Goal: Task Accomplishment & Management: Complete application form

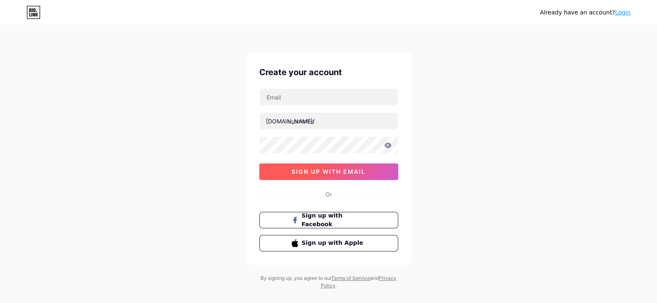
scroll to position [12, 0]
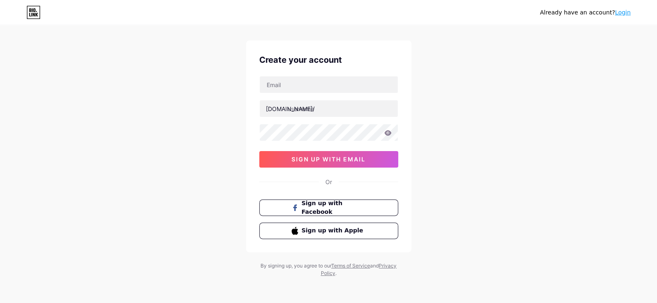
click at [363, 264] on link "Terms of Service" at bounding box center [350, 266] width 39 height 6
click at [303, 85] on input "text" at bounding box center [329, 84] width 138 height 17
click at [336, 86] on input "text" at bounding box center [329, 84] width 138 height 17
type input "[EMAIL_ADDRESS][DOMAIN_NAME]"
click at [320, 111] on input "text" at bounding box center [329, 108] width 138 height 17
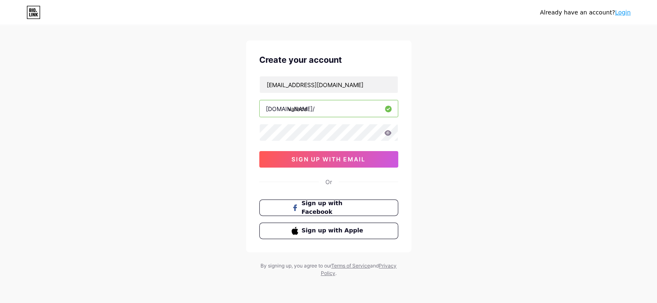
type input "vallada"
click at [339, 160] on span "sign up with email" at bounding box center [328, 159] width 74 height 7
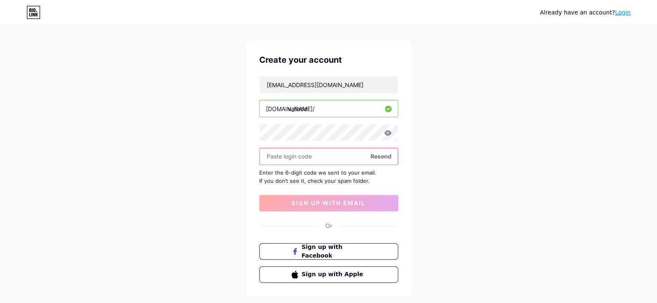
click at [326, 157] on input "text" at bounding box center [329, 156] width 138 height 17
paste input "263185"
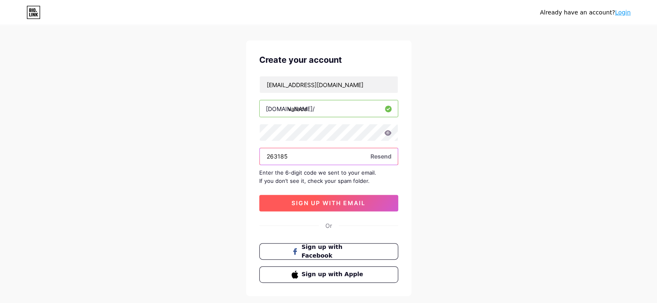
type input "263185"
click at [332, 203] on span "sign up with email" at bounding box center [328, 203] width 74 height 7
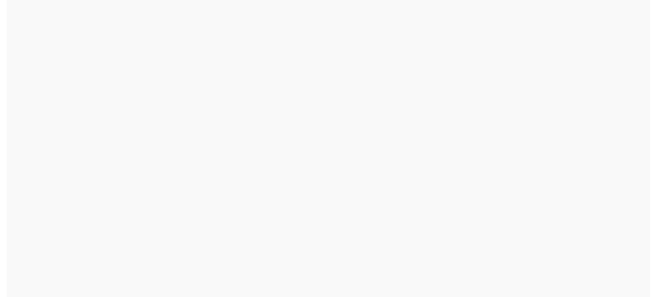
scroll to position [0, 0]
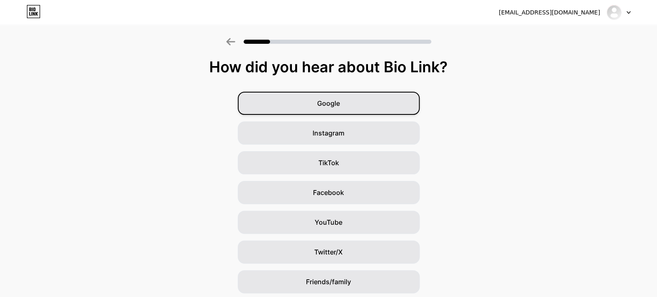
click at [379, 105] on div "Google" at bounding box center [329, 103] width 182 height 23
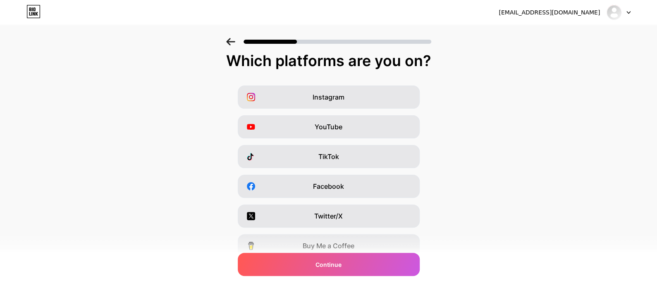
scroll to position [7, 0]
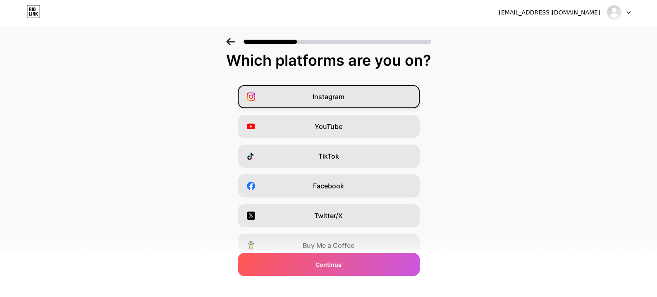
click at [359, 98] on div "Instagram" at bounding box center [329, 96] width 182 height 23
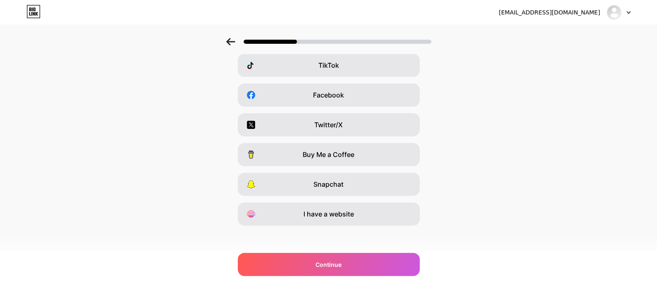
scroll to position [100, 0]
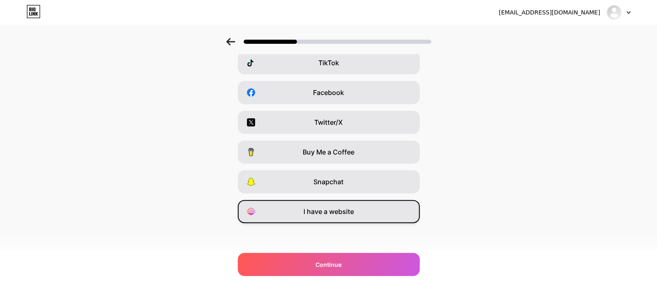
click at [367, 210] on div "I have a website" at bounding box center [329, 211] width 182 height 23
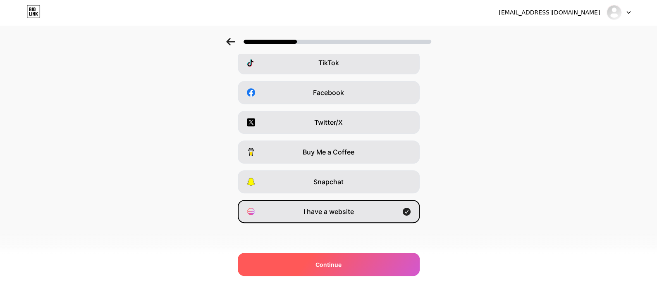
click at [346, 266] on div "Continue" at bounding box center [329, 264] width 182 height 23
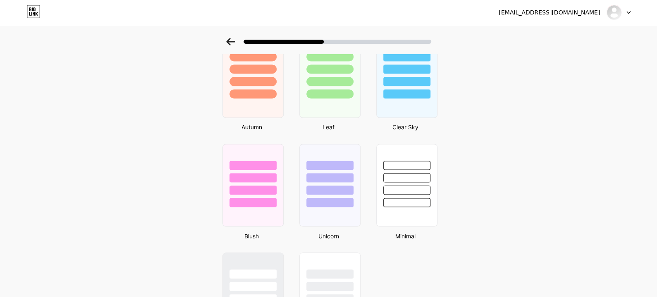
scroll to position [685, 0]
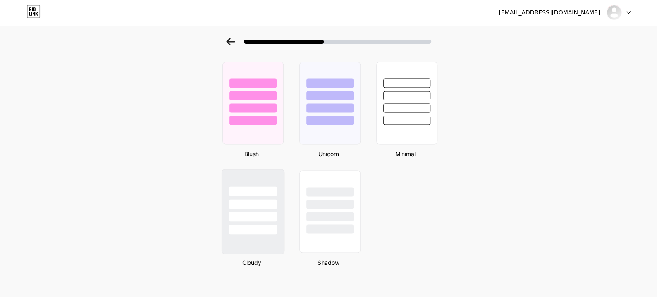
click at [256, 212] on div at bounding box center [253, 217] width 48 height 10
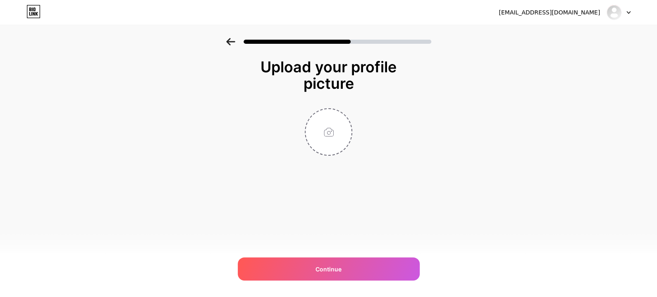
scroll to position [0, 0]
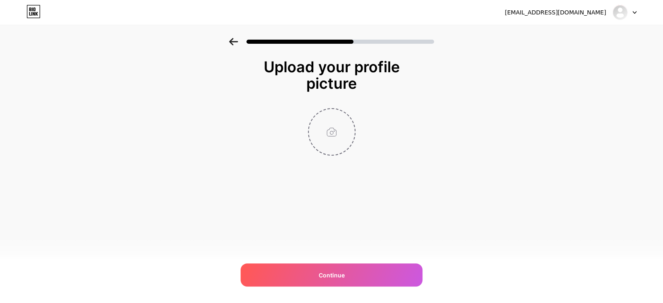
click at [336, 135] on input "file" at bounding box center [332, 132] width 46 height 46
click at [332, 132] on input "file" at bounding box center [332, 132] width 46 height 46
type input "C:\fakepath\Generated Image [DATE] - 9_39PM.jpeg"
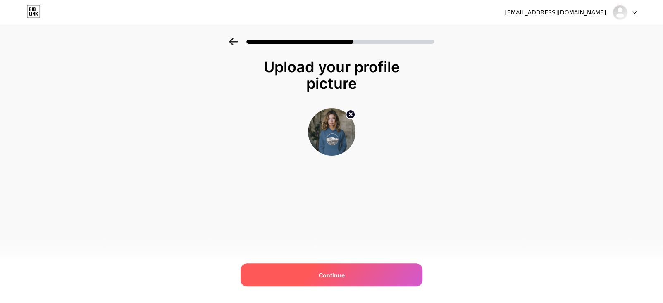
click at [373, 270] on div "Continue" at bounding box center [332, 275] width 182 height 23
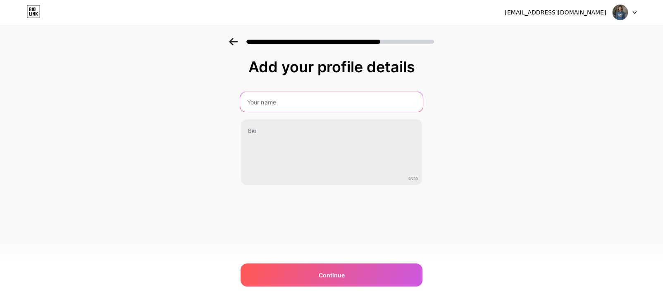
click at [344, 101] on input "text" at bounding box center [331, 102] width 183 height 20
type input "Vallada"
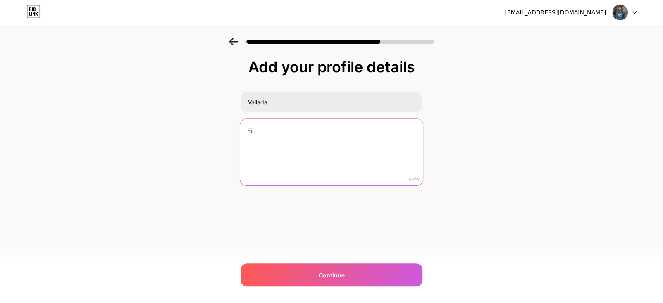
click at [335, 152] on textarea at bounding box center [331, 152] width 183 height 67
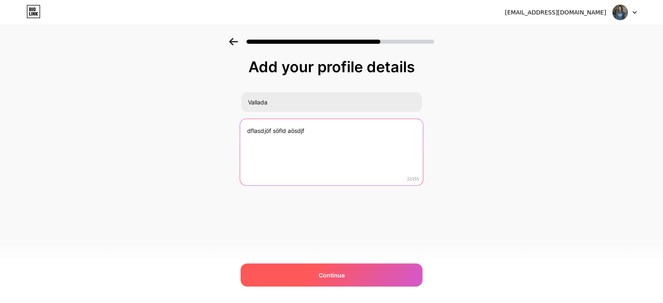
type textarea "dflasdjöf söfld aösdjf"
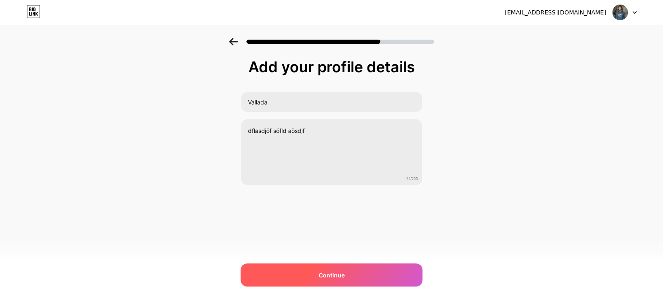
click at [318, 269] on div "Continue" at bounding box center [332, 275] width 182 height 23
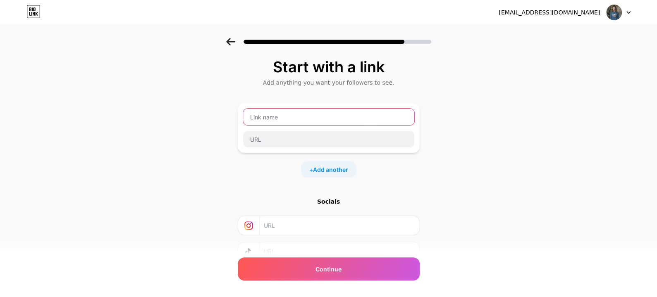
click at [323, 115] on input "text" at bounding box center [328, 117] width 171 height 17
type input "[DOMAIN_NAME]"
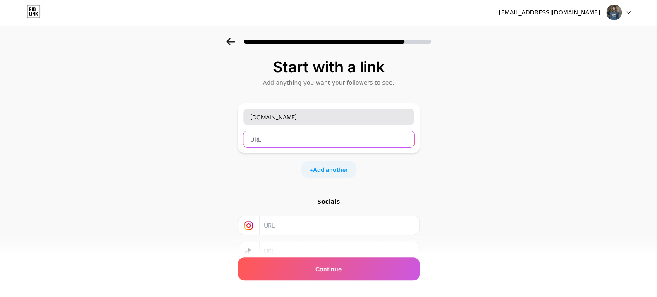
type input "m"
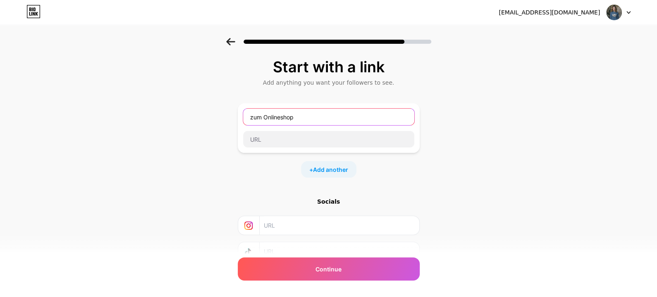
type input "zum Onlineshop"
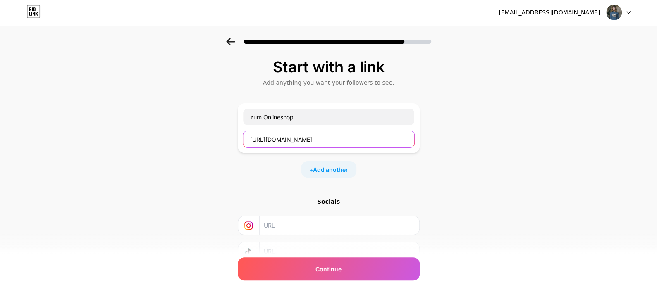
type input "[URL][DOMAIN_NAME]"
click at [307, 225] on input "text" at bounding box center [339, 225] width 150 height 19
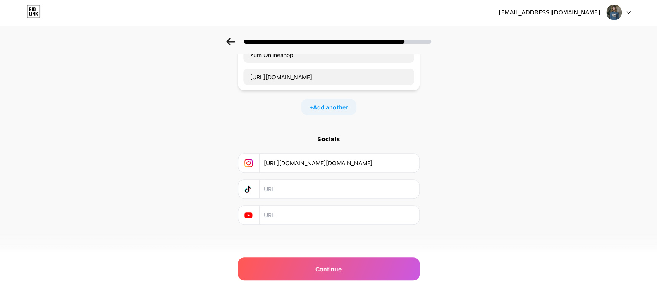
scroll to position [64, 0]
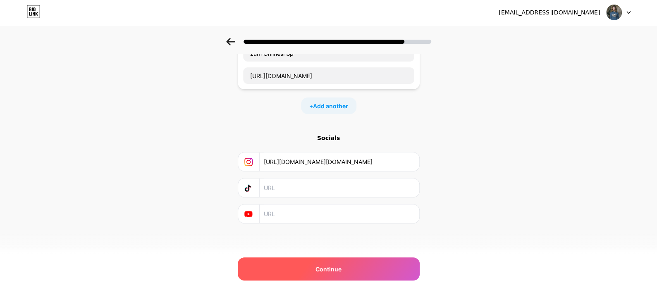
type input "[URL][DOMAIN_NAME][DOMAIN_NAME]"
click at [341, 271] on span "Continue" at bounding box center [328, 269] width 26 height 9
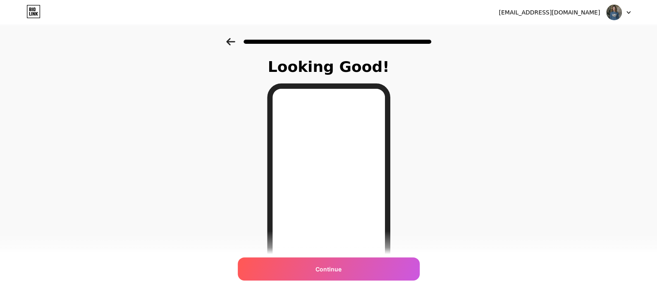
scroll to position [118, 0]
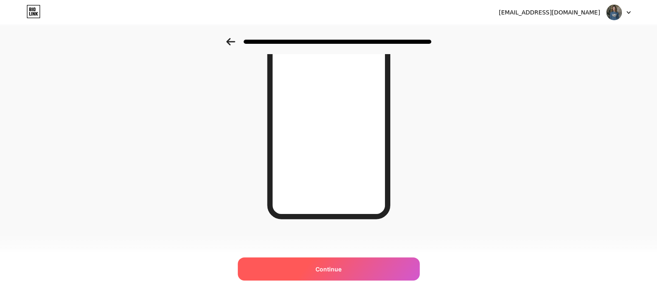
click at [336, 266] on span "Continue" at bounding box center [328, 269] width 26 height 9
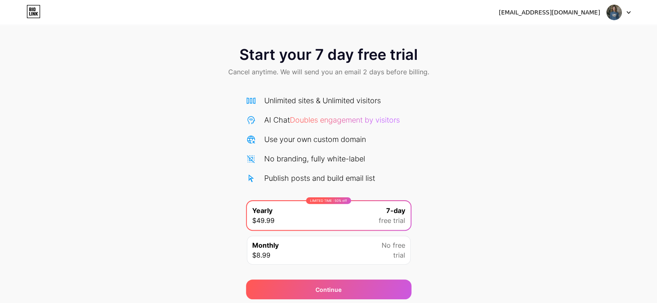
scroll to position [29, 0]
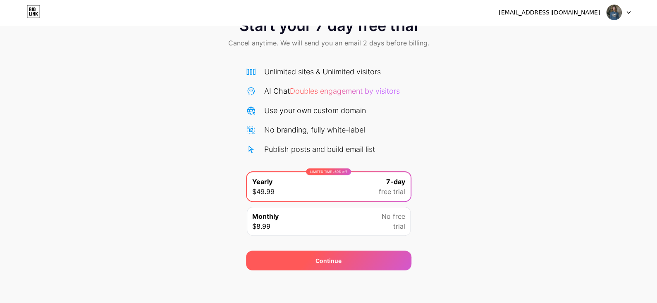
click at [334, 259] on div "Continue" at bounding box center [328, 261] width 26 height 9
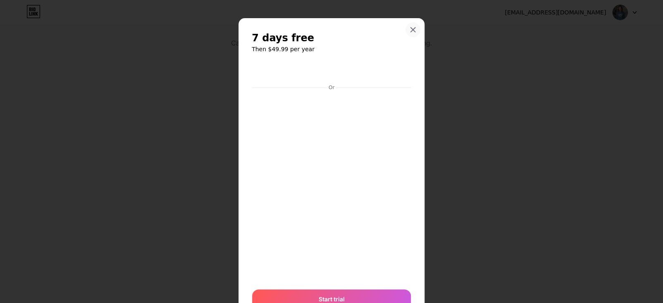
click at [411, 29] on icon at bounding box center [413, 29] width 7 height 7
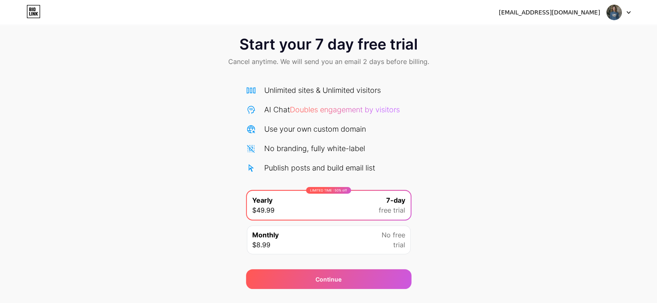
scroll to position [10, 0]
click at [611, 12] on img at bounding box center [614, 13] width 16 height 16
click at [511, 103] on div "Start your 7 day free trial Cancel anytime. We will send you an email 2 days be…" at bounding box center [328, 159] width 657 height 262
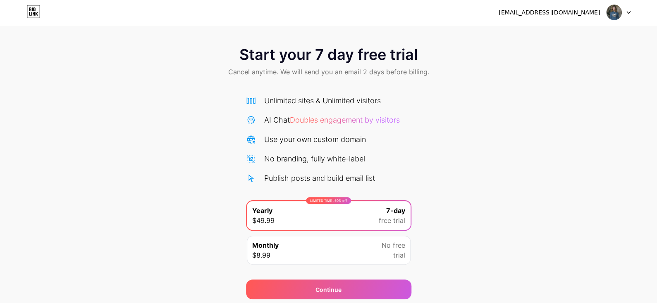
scroll to position [0, 0]
click at [29, 14] on icon at bounding box center [30, 14] width 2 height 4
click at [629, 12] on icon at bounding box center [628, 13] width 3 height 2
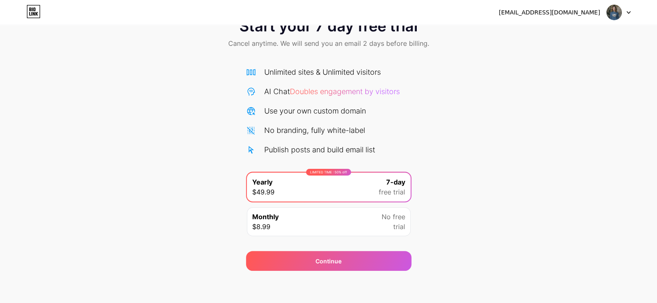
scroll to position [29, 0]
drag, startPoint x: 587, startPoint y: 14, endPoint x: 610, endPoint y: 5, distance: 23.8
click at [610, 5] on div "[EMAIL_ADDRESS][DOMAIN_NAME]" at bounding box center [564, 12] width 132 height 15
click at [610, 5] on img at bounding box center [614, 13] width 16 height 16
click at [518, 166] on div "Start your 7 day free trial Cancel anytime. We will send you an email 2 days be…" at bounding box center [328, 140] width 657 height 262
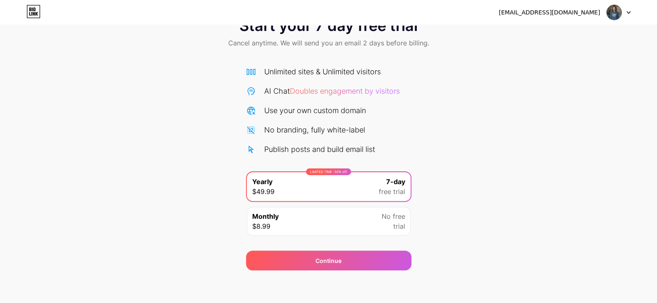
click at [34, 15] on icon at bounding box center [34, 14] width 2 height 4
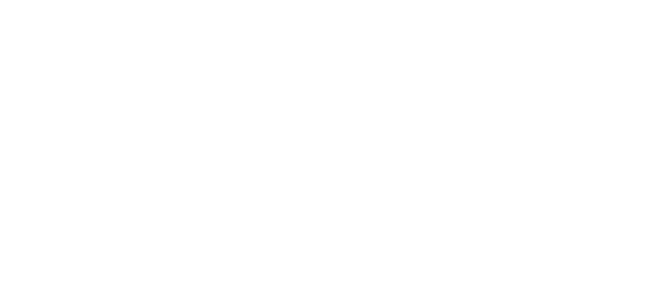
scroll to position [0, 0]
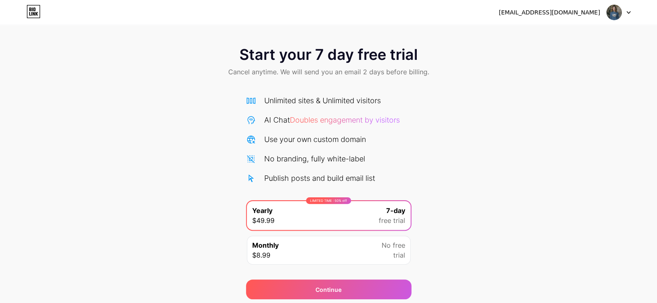
scroll to position [29, 0]
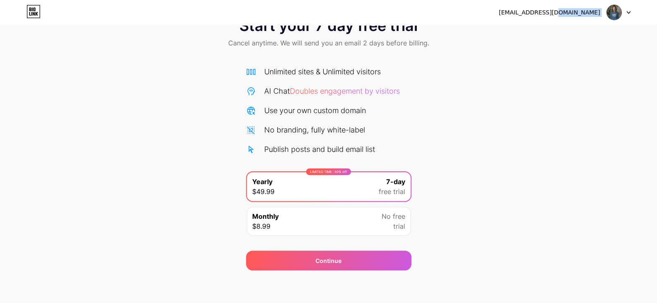
drag, startPoint x: 582, startPoint y: 9, endPoint x: 623, endPoint y: 12, distance: 41.0
click at [623, 12] on div "[EMAIL_ADDRESS][DOMAIN_NAME]" at bounding box center [564, 12] width 132 height 15
click at [623, 12] on div at bounding box center [618, 12] width 24 height 15
click at [564, 33] on li "Logout" at bounding box center [578, 34] width 102 height 22
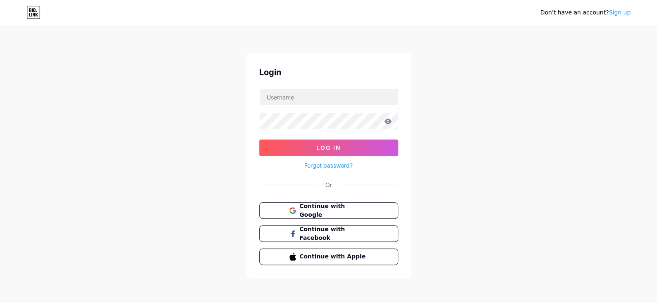
scroll to position [0, 0]
